Goal: Communication & Community: Answer question/provide support

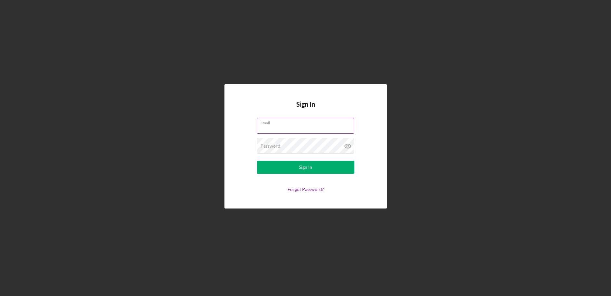
click at [283, 126] on input "Email" at bounding box center [305, 126] width 97 height 16
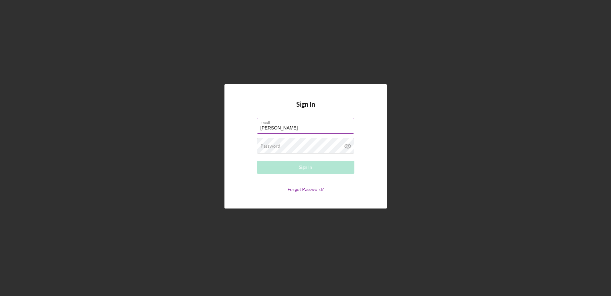
type input "[PERSON_NAME][EMAIL_ADDRESS][PERSON_NAME][DOMAIN_NAME]"
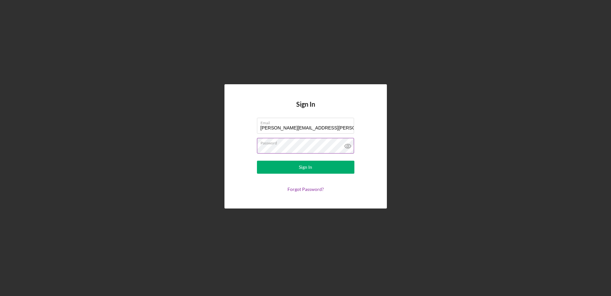
click at [345, 145] on icon at bounding box center [347, 146] width 6 height 4
click at [276, 167] on button "Sign In" at bounding box center [305, 166] width 97 height 13
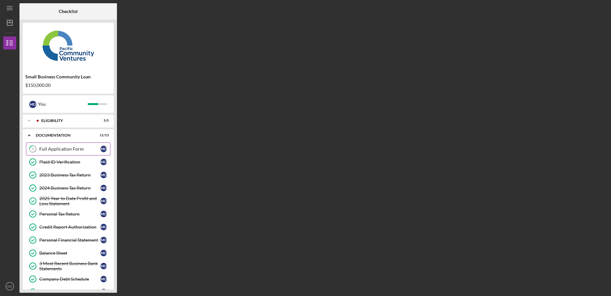
click at [60, 147] on div "Full Application Form" at bounding box center [69, 148] width 61 height 5
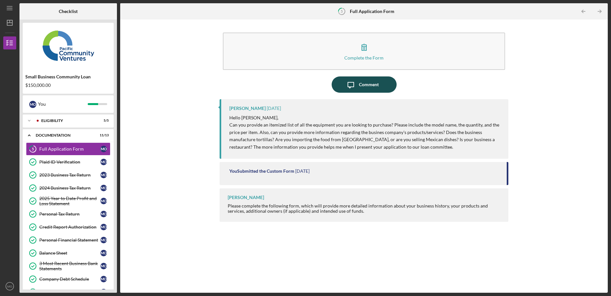
click at [368, 87] on div "Comment" at bounding box center [369, 84] width 20 height 16
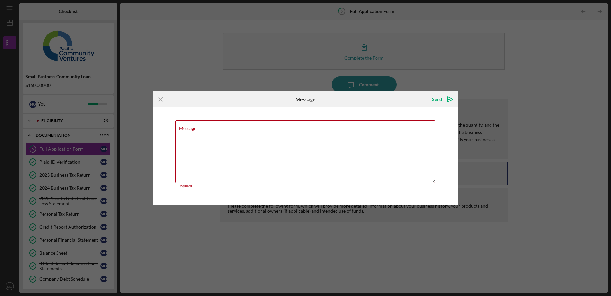
drag, startPoint x: 210, startPoint y: 97, endPoint x: 132, endPoint y: 76, distance: 80.5
click at [131, 75] on div "Icon/Menu Close Message Send Icon/icon-invite-send Message Required Cancel Send…" at bounding box center [305, 148] width 611 height 296
click at [203, 136] on textarea "Message" at bounding box center [305, 151] width 260 height 63
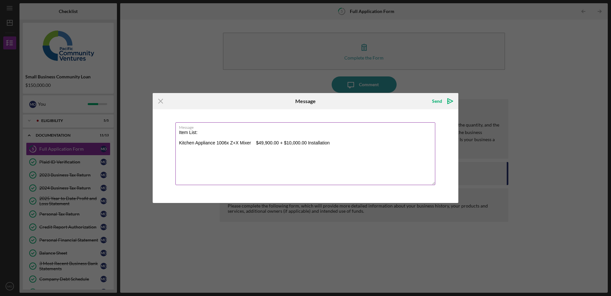
click at [339, 144] on textarea "Item List: Kitchen Appliance 1006x Z+X Mixer $49,900.00 + $10,000.00 Installati…" at bounding box center [305, 153] width 260 height 63
click at [193, 150] on textarea "Item List: Kitchen Appliance 1006x Z+X Mixer $49,900.00 + $10,000.00 Installati…" at bounding box center [305, 153] width 260 height 63
click at [259, 173] on textarea "Item List: Kitchen Appliance 1006x Z+X Mixer $49,900.00 + $10,000.00 Installati…" at bounding box center [305, 153] width 260 height 63
click at [287, 149] on textarea "Item List: Kitchen Appliance 1006x Z+X Mixer $49,900.00 + $10,000.00 Installati…" at bounding box center [305, 153] width 260 height 63
click at [345, 143] on textarea "Item List: Kitchen Appliance 1006x Z+X Mixer $49,900.00 + $10,000.00 Installati…" at bounding box center [305, 153] width 260 height 63
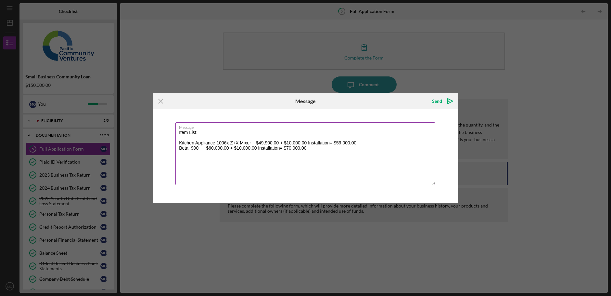
drag, startPoint x: 324, startPoint y: 148, endPoint x: 314, endPoint y: 148, distance: 9.8
click at [324, 148] on textarea "Item List: Kitchen Appliance 1006x Z+X Mixer $49,900.00 + $10,000.00 Installati…" at bounding box center [305, 153] width 260 height 63
click at [314, 148] on textarea "Item List: Kitchen Appliance 1006x Z+X Mixer $49,900.00 + $10,000.00 Installati…" at bounding box center [305, 153] width 260 height 63
drag, startPoint x: 305, startPoint y: 99, endPoint x: 275, endPoint y: 109, distance: 32.3
click at [275, 109] on form "Icon/Menu Close Message Send Icon/icon-invite-send Message Item List: Kitchen A…" at bounding box center [306, 148] width 306 height 110
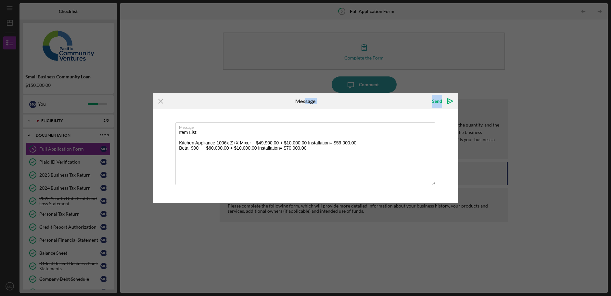
click at [306, 106] on div "Message" at bounding box center [305, 101] width 20 height 16
click at [320, 153] on textarea "Item List: Kitchen Appliance 1006x Z+X Mixer $49,900.00 + $10,000.00 Installati…" at bounding box center [305, 153] width 260 height 63
click at [196, 157] on textarea "Item List: Kitchen Appliance 1006x Z+X Mixer $49,900.00 + $10,000.00 Installati…" at bounding box center [305, 153] width 260 height 63
click at [325, 157] on textarea "Item List: Kitchen Appliance 1006x Z+X Mixer $49,900.00 + $10,000.00 Installati…" at bounding box center [305, 153] width 260 height 63
drag, startPoint x: 312, startPoint y: 158, endPoint x: 193, endPoint y: 140, distance: 120.9
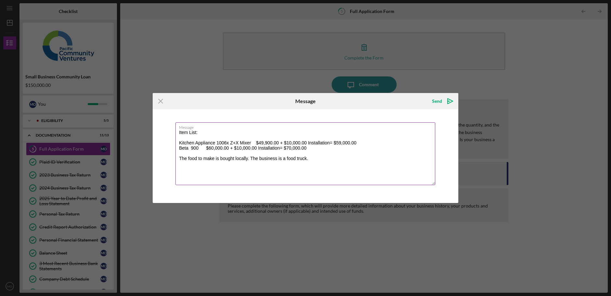
click at [175, 131] on div "Message Item List: Kitchen Appliance 1006x Z+X Mixer $49,900.00 + $10,000.00 In…" at bounding box center [306, 156] width 306 height 94
type textarea "Item List: Kitchen Appliance 1006x Z+X Mixer $49,900.00 + $10,000.00 Installati…"
click at [160, 96] on icon "Icon/Menu Close" at bounding box center [161, 101] width 16 height 16
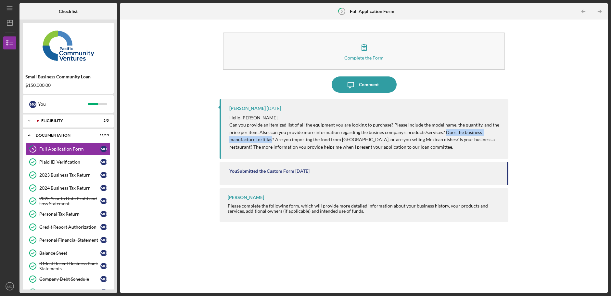
drag, startPoint x: 272, startPoint y: 139, endPoint x: 441, endPoint y: 133, distance: 169.7
click at [441, 133] on p "Can you provide an itemized list of all the equipment you are looking to purcha…" at bounding box center [365, 135] width 273 height 29
copy p "Does the business manufacture tortillas"
click at [368, 84] on div "Comment" at bounding box center [369, 84] width 20 height 16
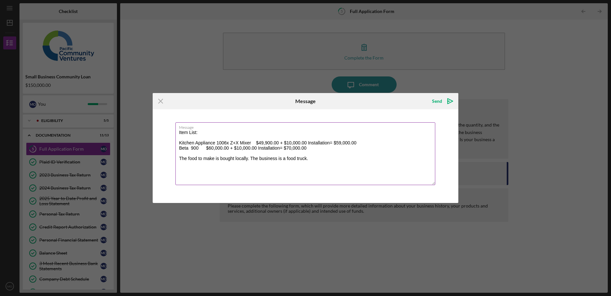
click at [317, 157] on textarea "Item List: Kitchen Appliance 1006x Z+X Mixer $49,900.00 + $10,000.00 Installati…" at bounding box center [305, 153] width 260 height 63
click at [329, 157] on textarea "Item List: Kitchen Appliance 1006x Z+X Mixer $49,900.00 + $10,000.00 Installati…" at bounding box center [305, 153] width 260 height 63
drag, startPoint x: 410, startPoint y: 157, endPoint x: 404, endPoint y: 157, distance: 5.5
click at [410, 157] on textarea "Item List: Kitchen Appliance 1006x Z+X Mixer $49,900.00 + $10,000.00 Installati…" at bounding box center [305, 153] width 260 height 63
type textarea "Item List: Kitchen Appliance 1006x Z+X Mixer $49,900.00 + $10,000.00 Installati…"
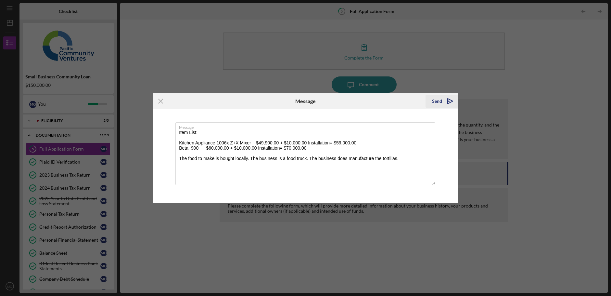
click at [444, 103] on icon "Icon/icon-invite-send" at bounding box center [450, 101] width 16 height 16
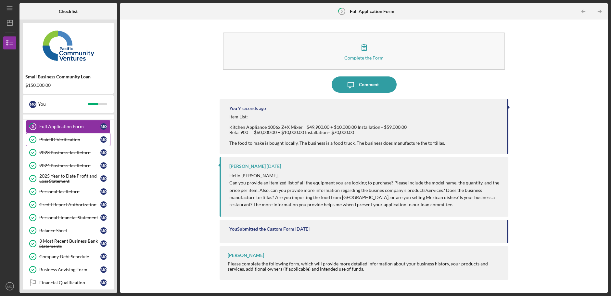
scroll to position [58, 0]
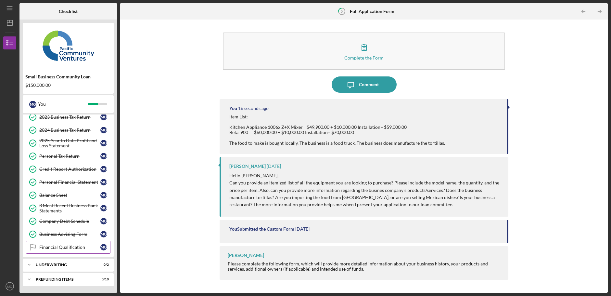
click at [65, 247] on div "Financial Qualification" at bounding box center [69, 246] width 61 height 5
